Goal: Task Accomplishment & Management: Use online tool/utility

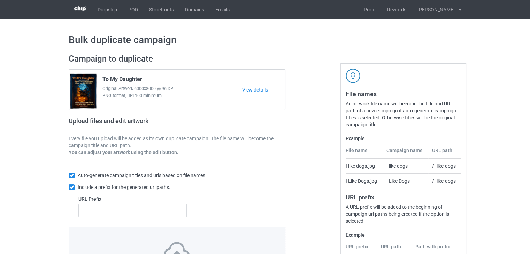
scroll to position [84, 0]
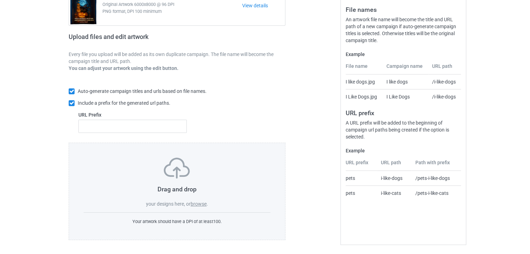
click at [200, 204] on label "browse" at bounding box center [199, 204] width 16 height 6
click at [0, 0] on input "browse" at bounding box center [0, 0] width 0 height 0
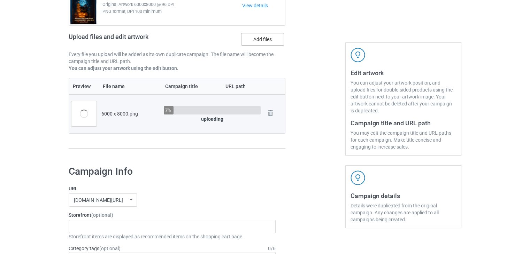
click at [272, 37] on label "Add files" at bounding box center [262, 39] width 43 height 13
click at [0, 0] on input "Add files" at bounding box center [0, 0] width 0 height 0
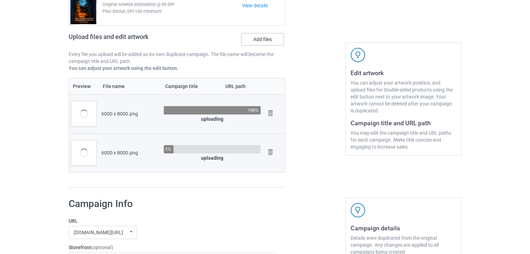
click at [258, 38] on label "Add files" at bounding box center [262, 39] width 43 height 13
click at [0, 0] on input "Add files" at bounding box center [0, 0] width 0 height 0
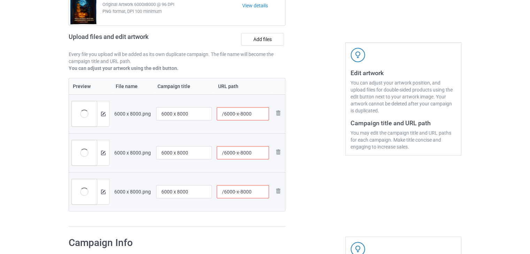
click at [262, 115] on input "/6000-x-8000" at bounding box center [243, 113] width 53 height 13
type input "/6000-x-80001"
click at [255, 154] on input "/6000-x-8000" at bounding box center [243, 152] width 53 height 13
type input "/6000-x-80001"
click at [258, 193] on input "/6000-x-8000" at bounding box center [243, 191] width 53 height 13
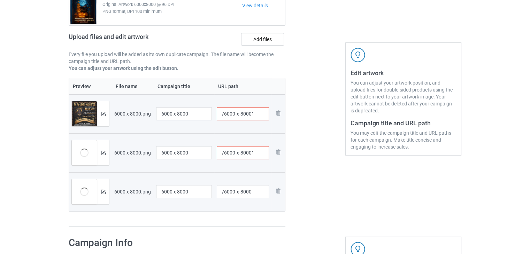
click at [257, 100] on td "/6000-x-80001" at bounding box center [242, 113] width 57 height 39
click at [257, 107] on input "/6000-x-80001" at bounding box center [243, 113] width 53 height 13
type input "/6000-x-800012"
click at [257, 155] on input "/6000-x-80001" at bounding box center [243, 152] width 53 height 13
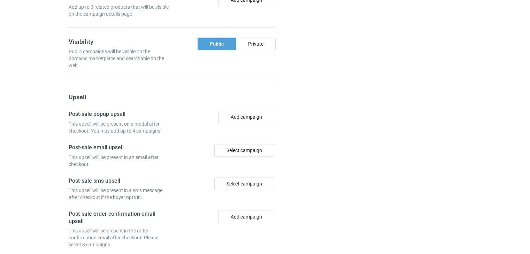
scroll to position [709, 0]
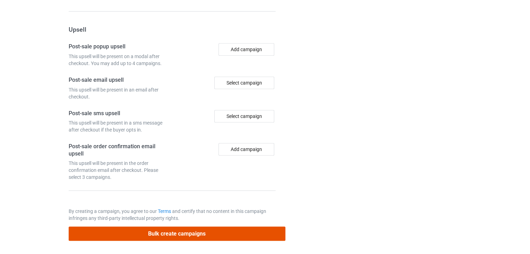
click at [196, 231] on button "Bulk create campaigns" at bounding box center [177, 234] width 217 height 14
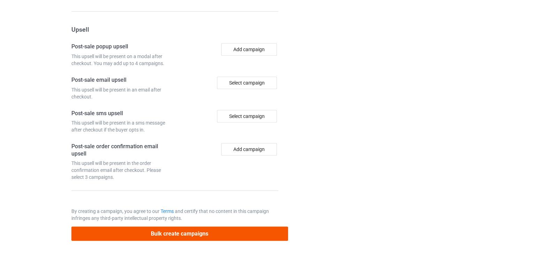
scroll to position [0, 0]
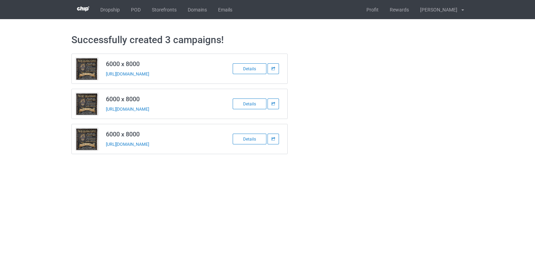
drag, startPoint x: 195, startPoint y: 76, endPoint x: 103, endPoint y: 70, distance: 91.8
click at [103, 70] on td "6000 x 8000 [URL][DOMAIN_NAME]" at bounding box center [161, 69] width 118 height 30
copy link "[URL][DOMAIN_NAME]"
click at [101, 204] on body "Dropship POD Storefronts Domains Emails Profit Rewards [PERSON_NAME] Settings T…" at bounding box center [267, 127] width 535 height 254
drag, startPoint x: 189, startPoint y: 108, endPoint x: 104, endPoint y: 108, distance: 85.0
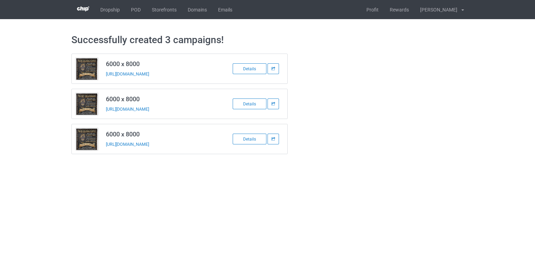
click at [104, 108] on td "6000 x 8000 [URL][DOMAIN_NAME]" at bounding box center [161, 104] width 118 height 30
copy link "[URL][DOMAIN_NAME]"
click at [149, 145] on link "[URL][DOMAIN_NAME]" at bounding box center [127, 144] width 43 height 5
